Goal: Download file/media

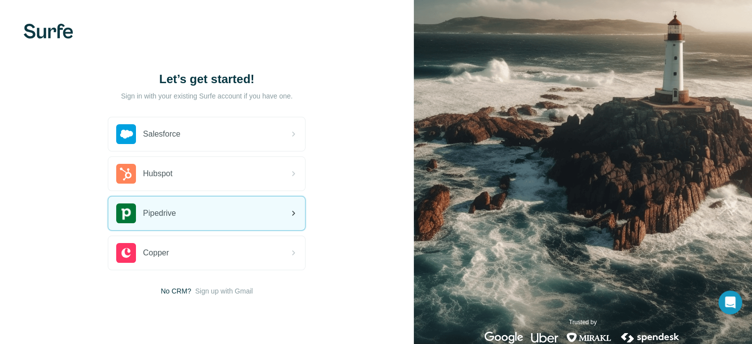
click at [199, 223] on div "Pipedrive" at bounding box center [206, 213] width 197 height 34
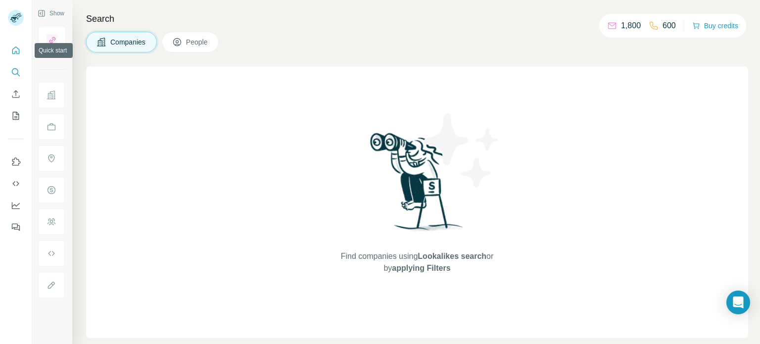
click at [22, 50] on button "Quick start" at bounding box center [16, 51] width 16 height 18
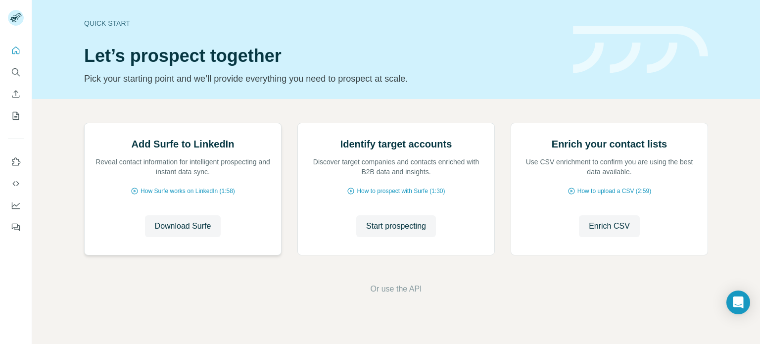
scroll to position [83, 0]
click at [190, 232] on span "Download Surfe" at bounding box center [183, 226] width 56 height 12
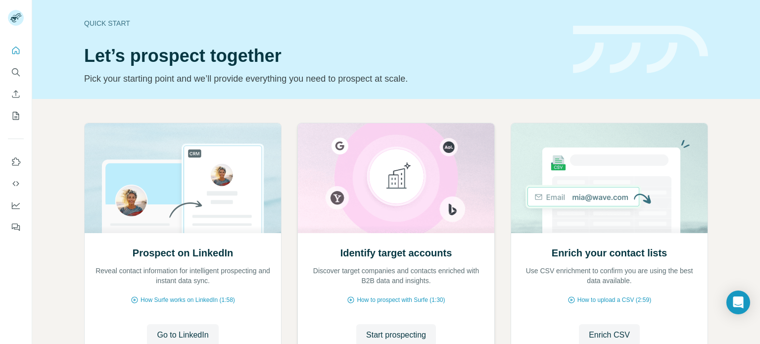
scroll to position [83, 0]
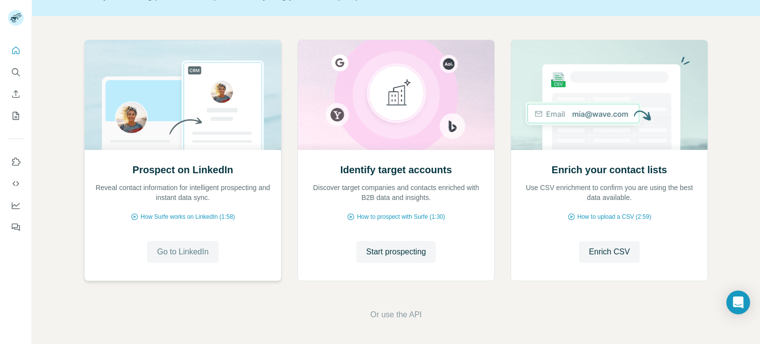
click at [174, 256] on span "Go to LinkedIn" at bounding box center [182, 252] width 51 height 12
